Goal: Transaction & Acquisition: Purchase product/service

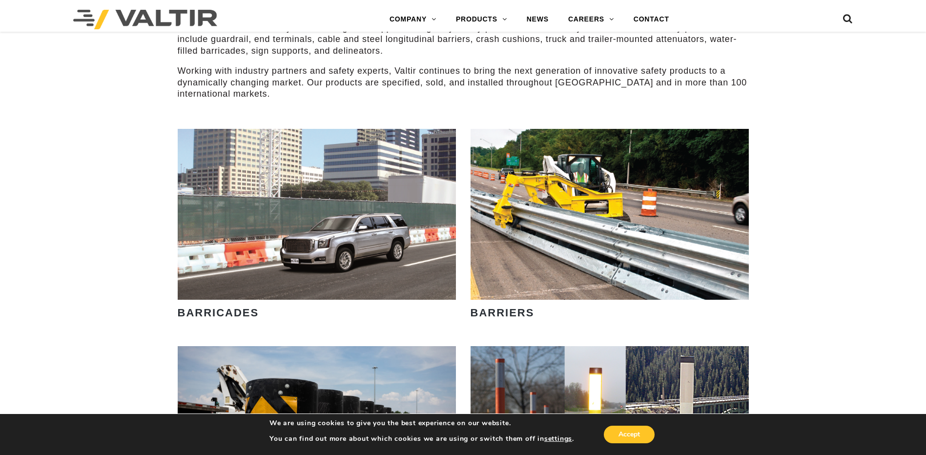
scroll to position [537, 0]
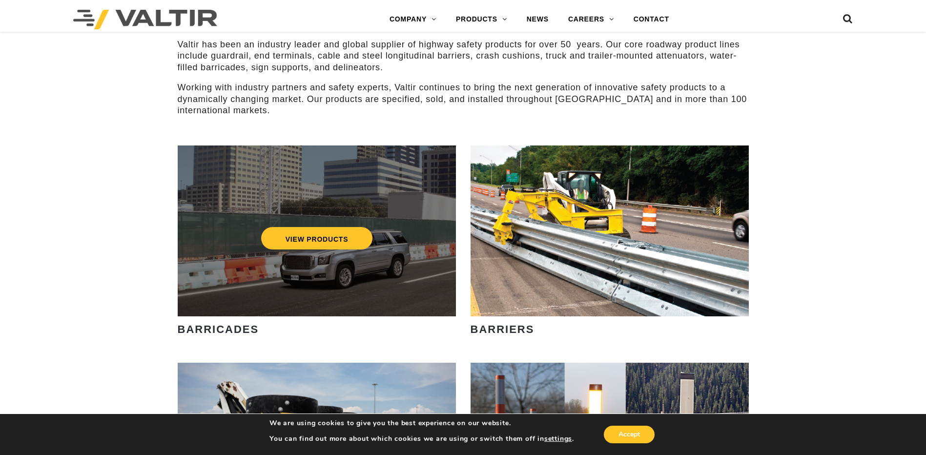
click at [427, 250] on div "VIEW PRODUCTS" at bounding box center [316, 238] width 239 height 32
click at [347, 244] on link "VIEW PRODUCTS" at bounding box center [317, 238] width 112 height 22
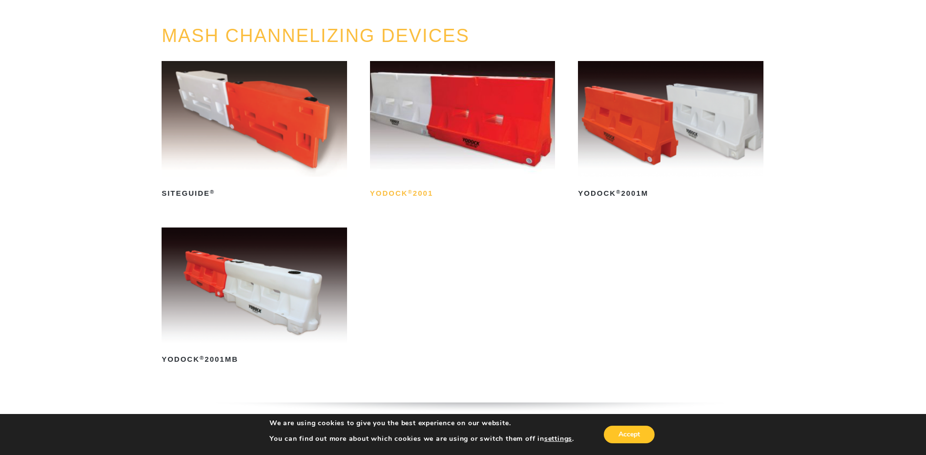
scroll to position [98, 0]
click at [458, 130] on img at bounding box center [462, 119] width 185 height 116
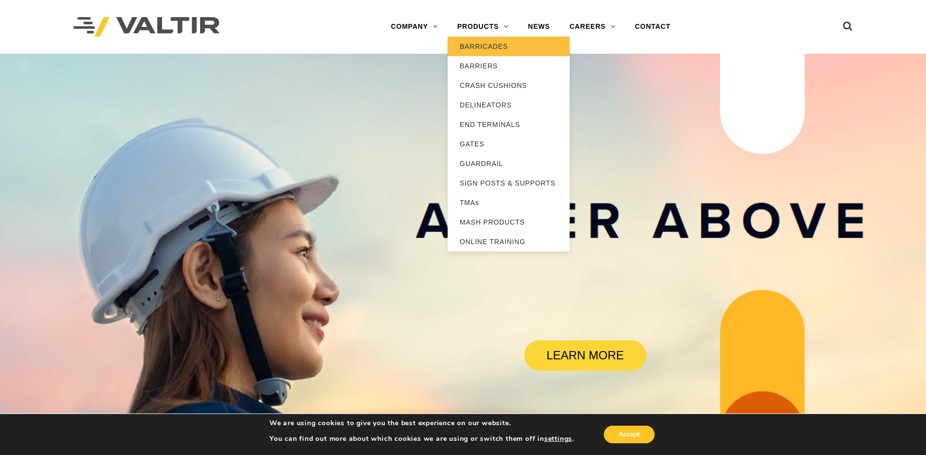
click at [483, 43] on link "BARRICADES" at bounding box center [508, 47] width 122 height 20
